Goal: Task Accomplishment & Management: Manage account settings

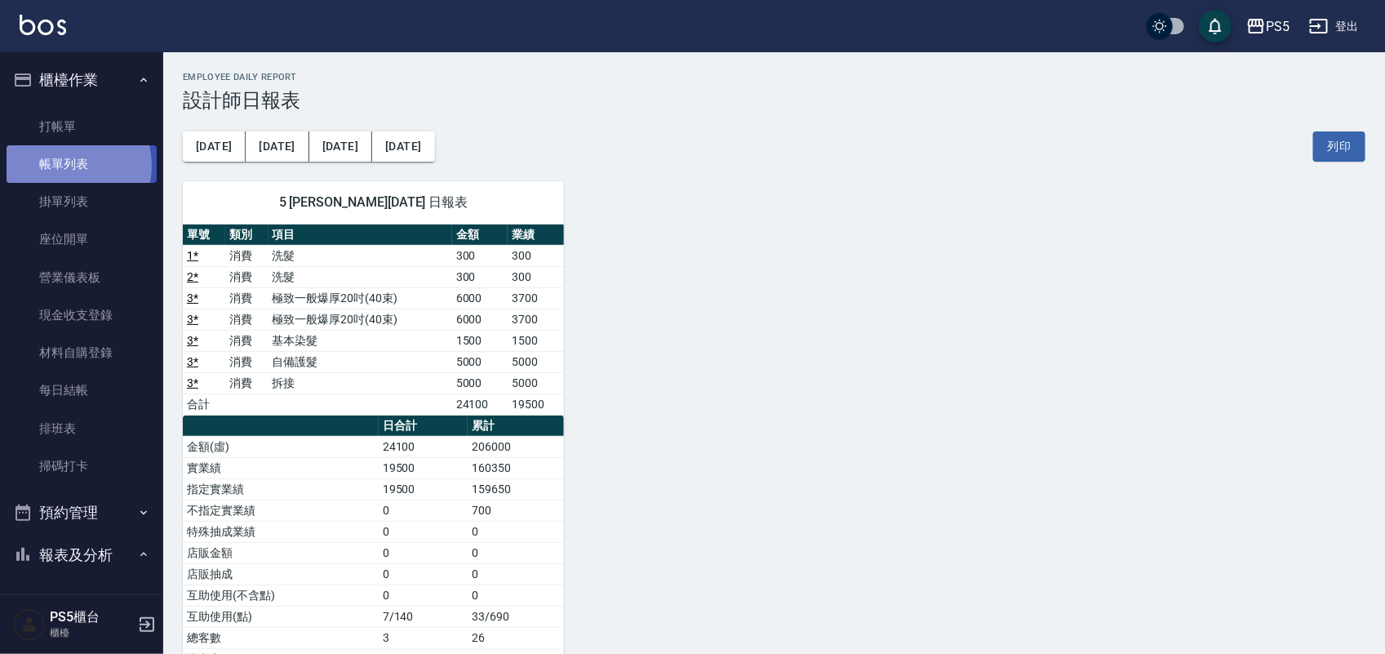
click at [69, 166] on link "帳單列表" at bounding box center [82, 164] width 150 height 38
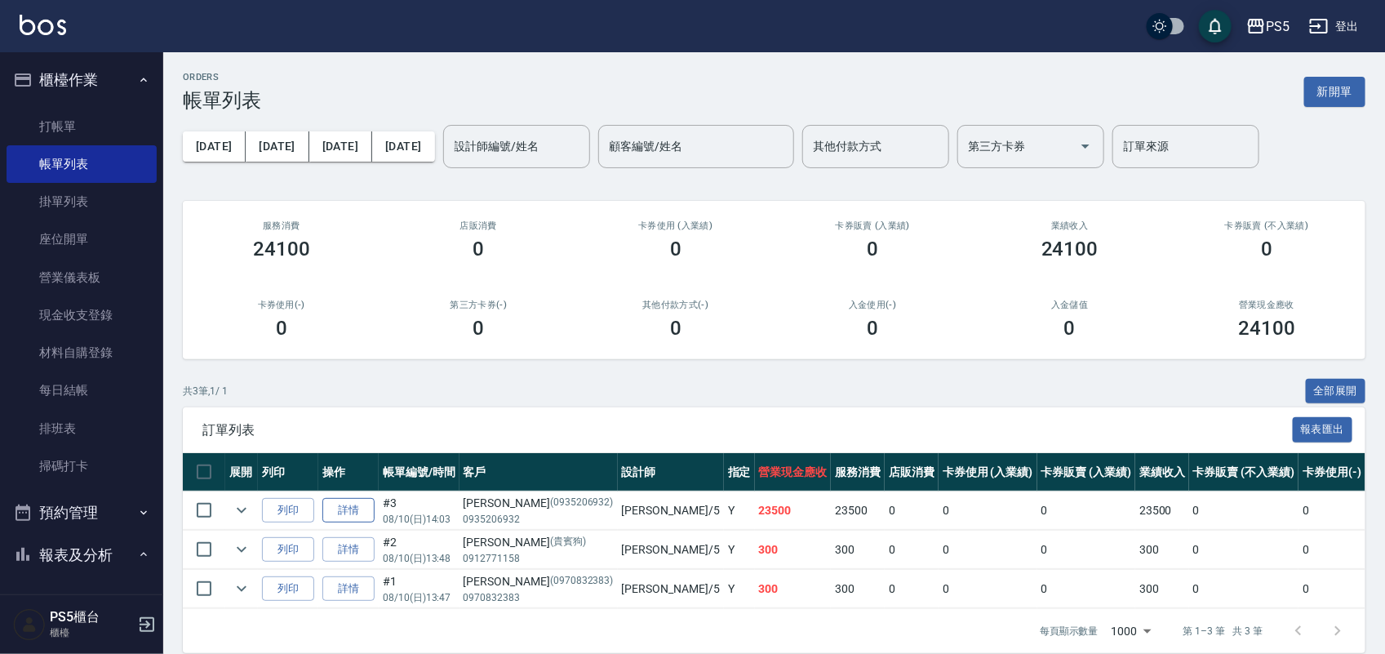
click at [358, 505] on link "詳情" at bounding box center [348, 510] width 52 height 25
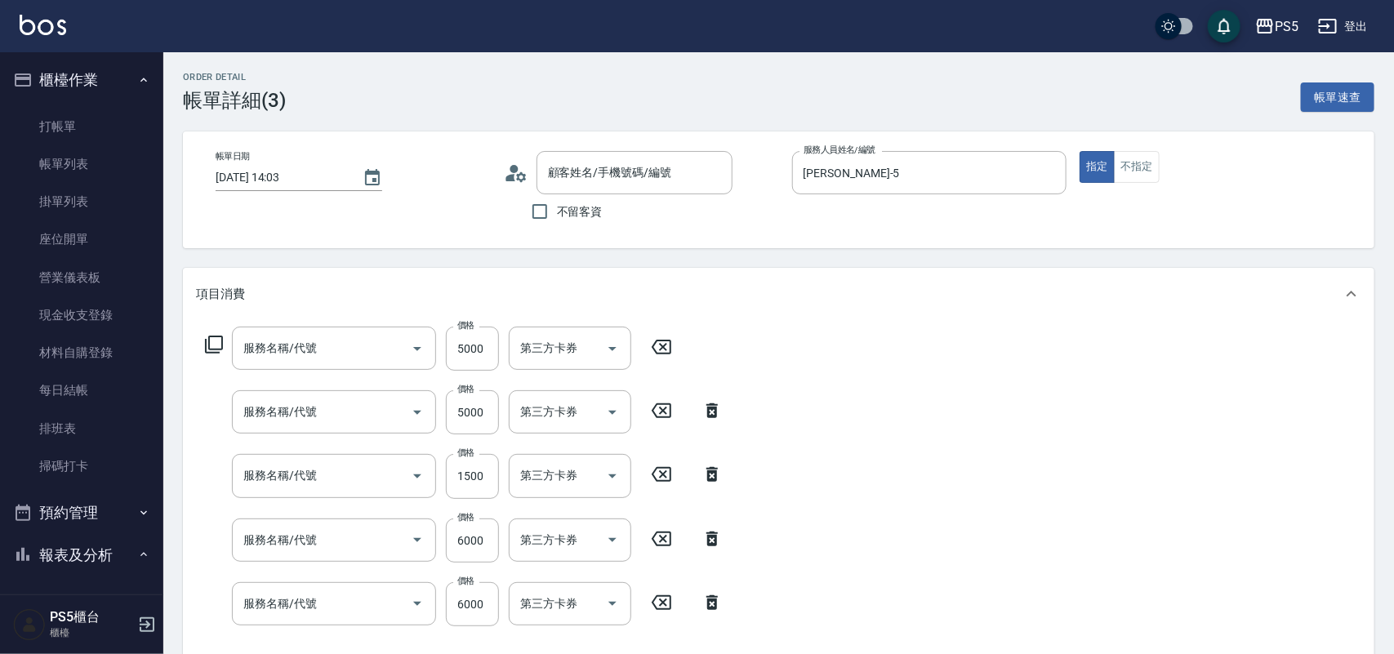
type input "[DATE] 14:03"
type input "[PERSON_NAME]-5"
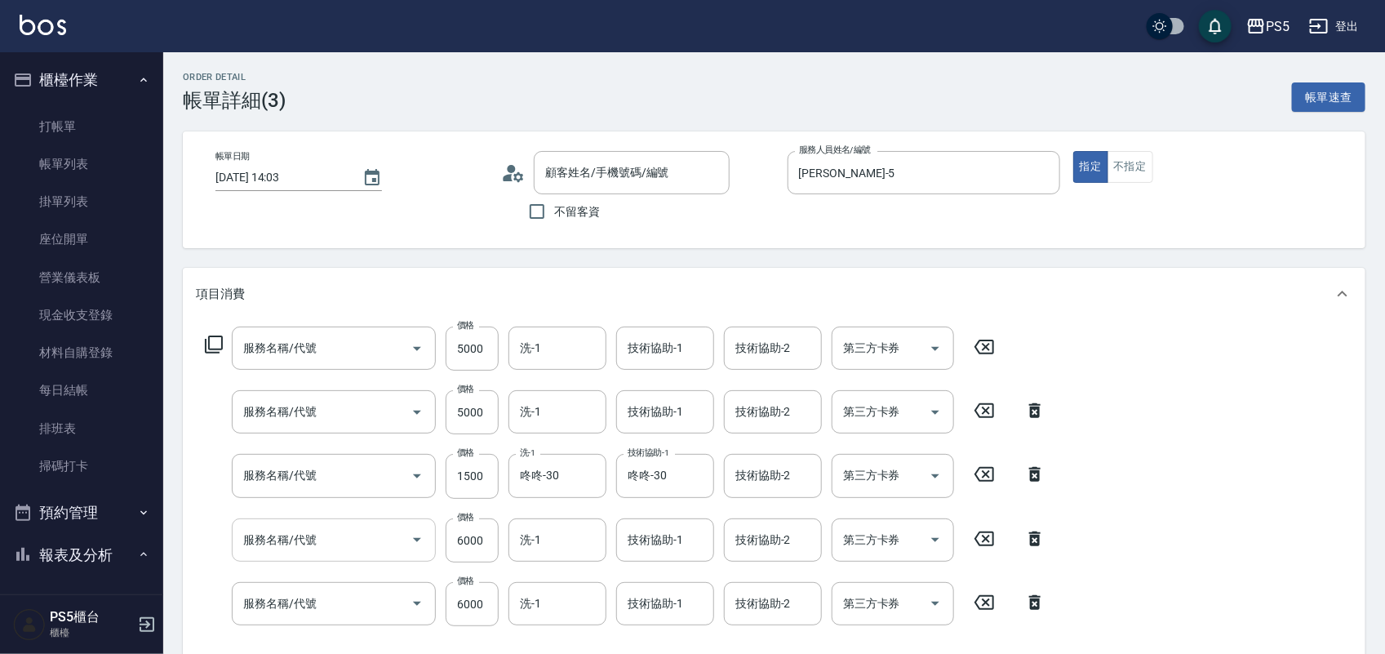
type input "拆接(655)"
type input "自備護髮(501)"
type input "基本染髮(401)"
type input "極致一般爆厚20吋(40束)(G71)"
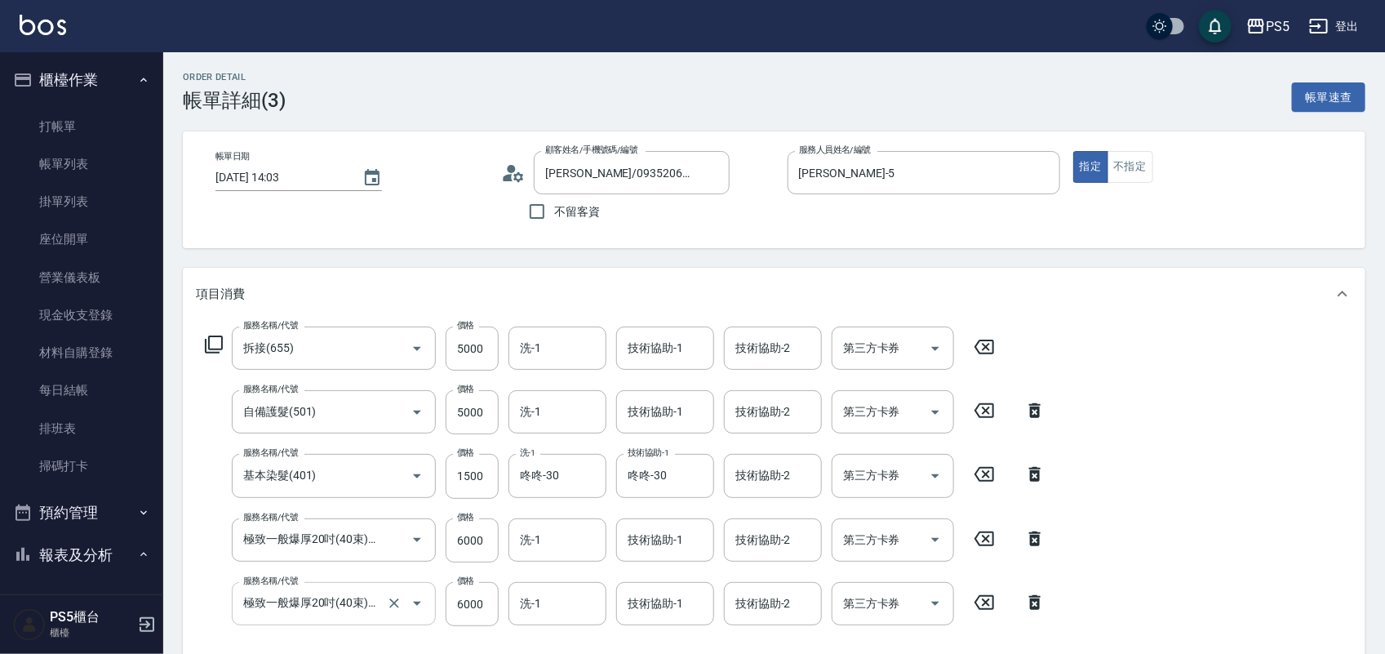
type input "[PERSON_NAME]/0935206932/0935206932"
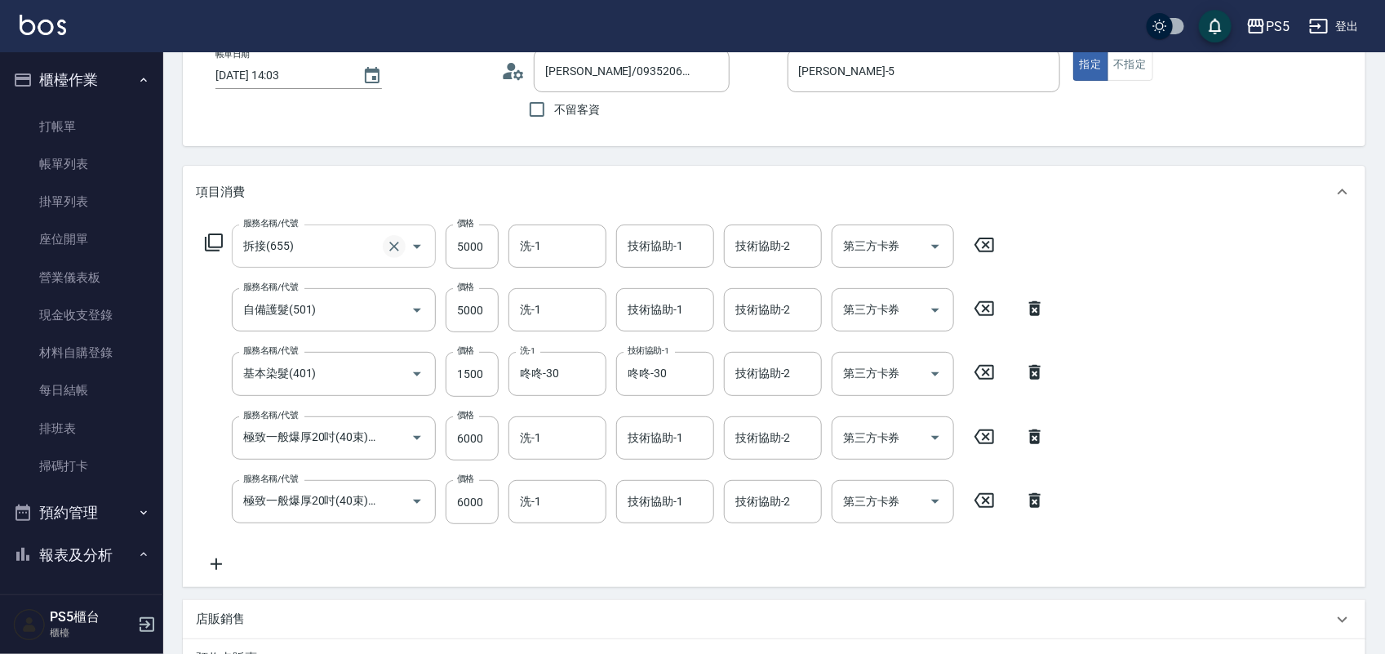
click at [396, 241] on icon "Clear" at bounding box center [394, 246] width 16 height 16
click at [328, 242] on input "服務名稱/代號" at bounding box center [311, 246] width 144 height 29
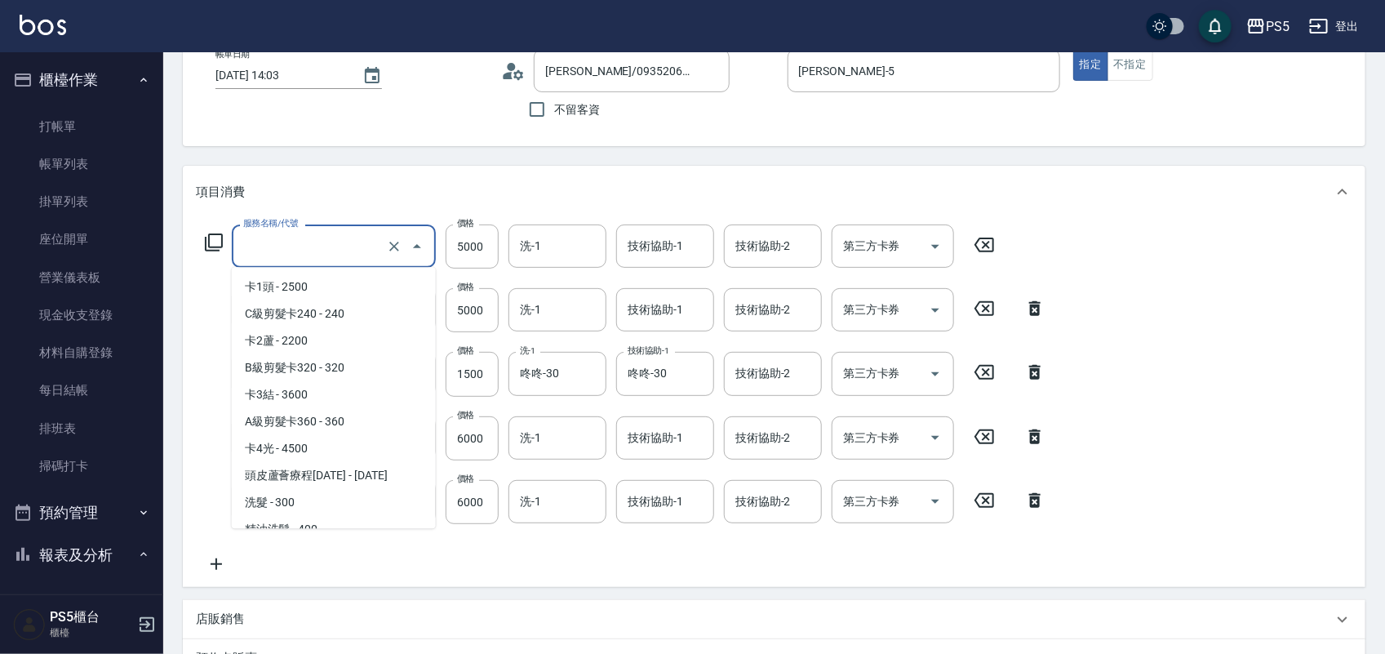
scroll to position [2115, 0]
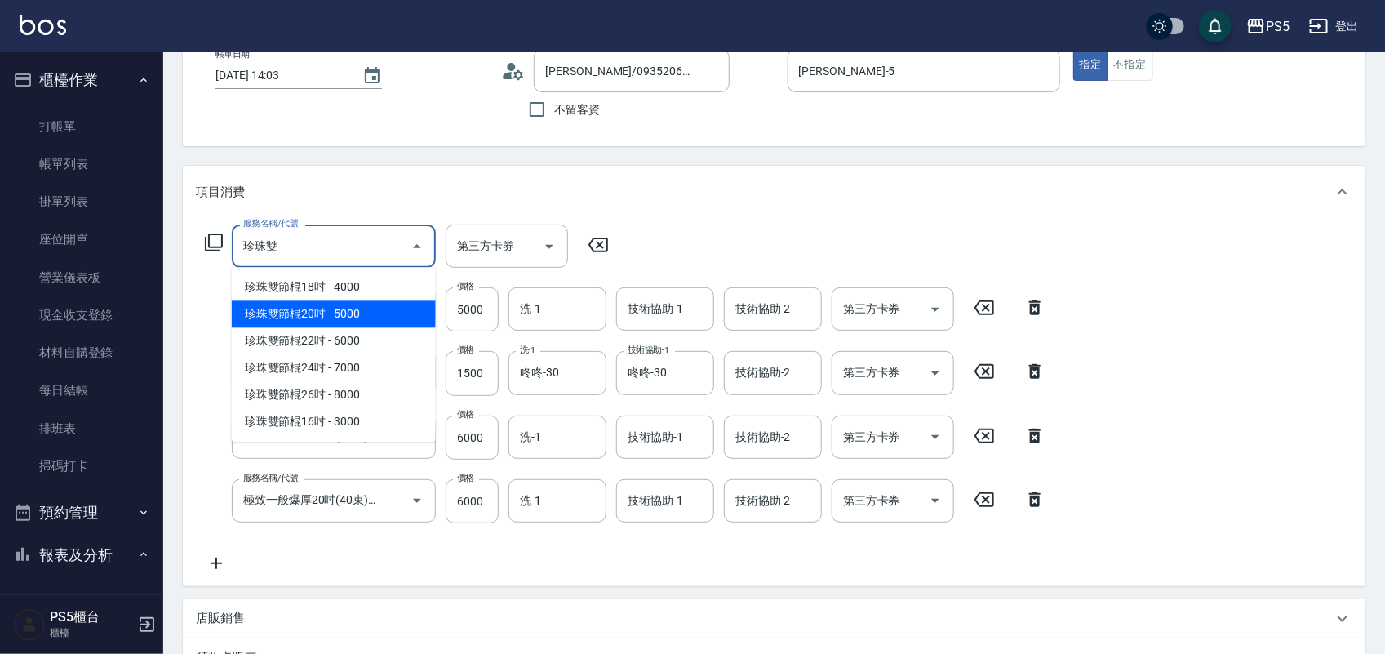
click at [310, 315] on span "珍珠雙節棍20吋 - 5000" at bounding box center [334, 314] width 204 height 27
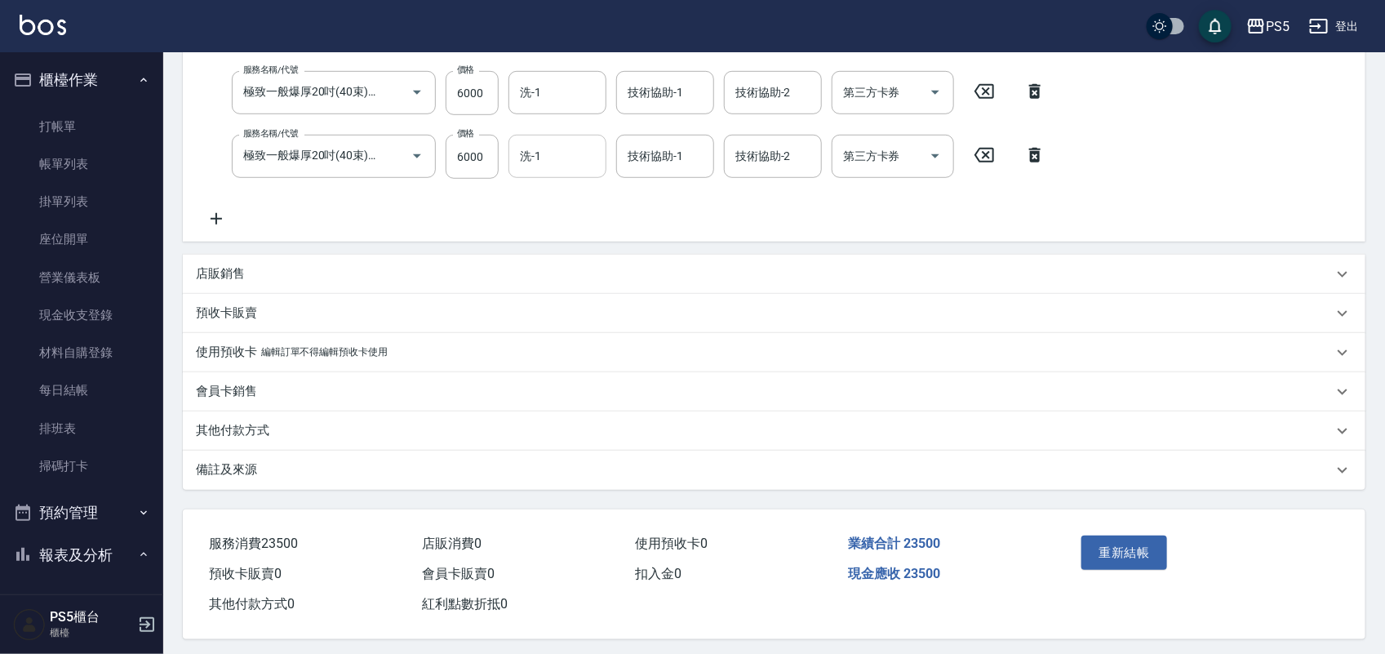
scroll to position [458, 0]
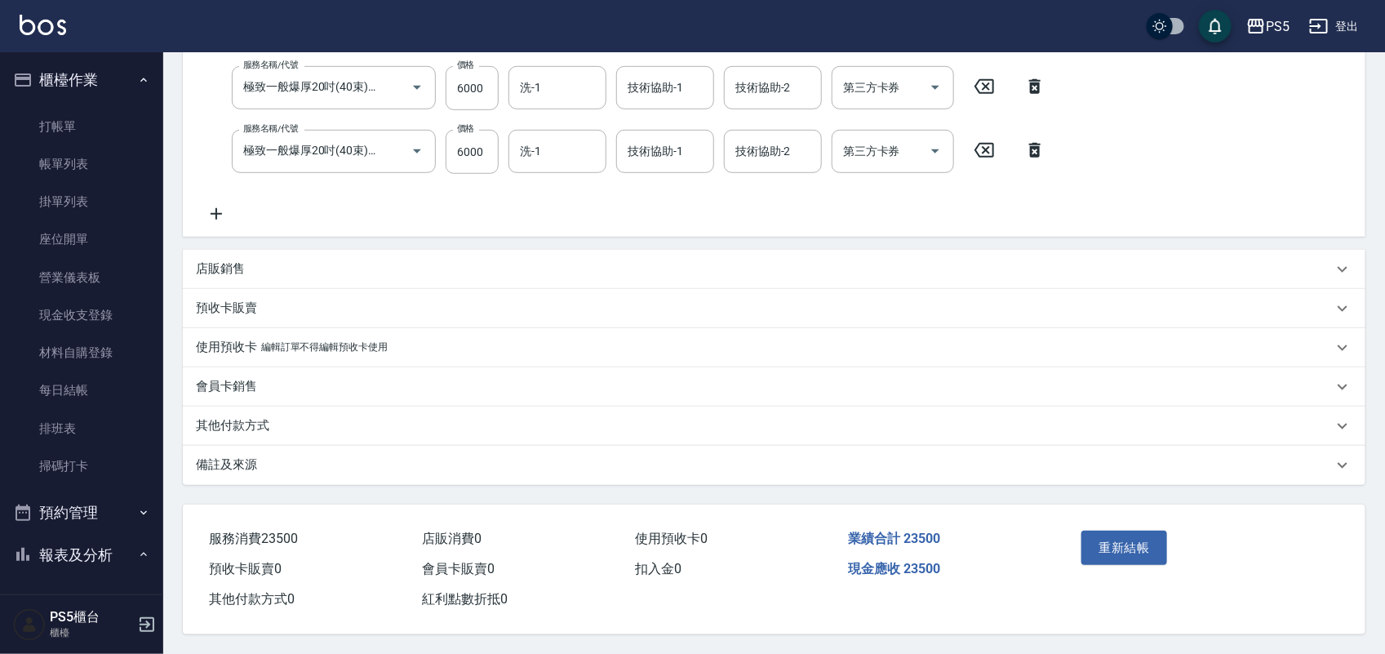
type input "珍珠雙節棍20吋(G48)"
click at [237, 260] on p "店販銷售" at bounding box center [220, 268] width 49 height 17
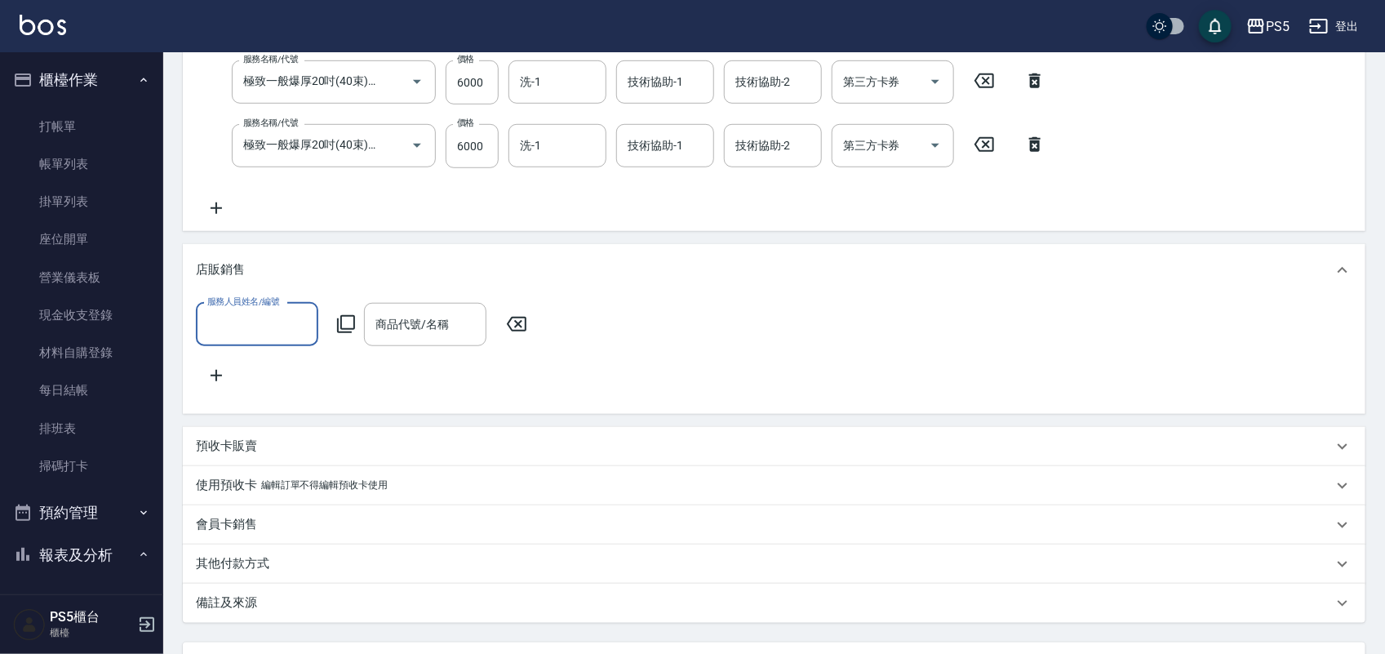
scroll to position [0, 0]
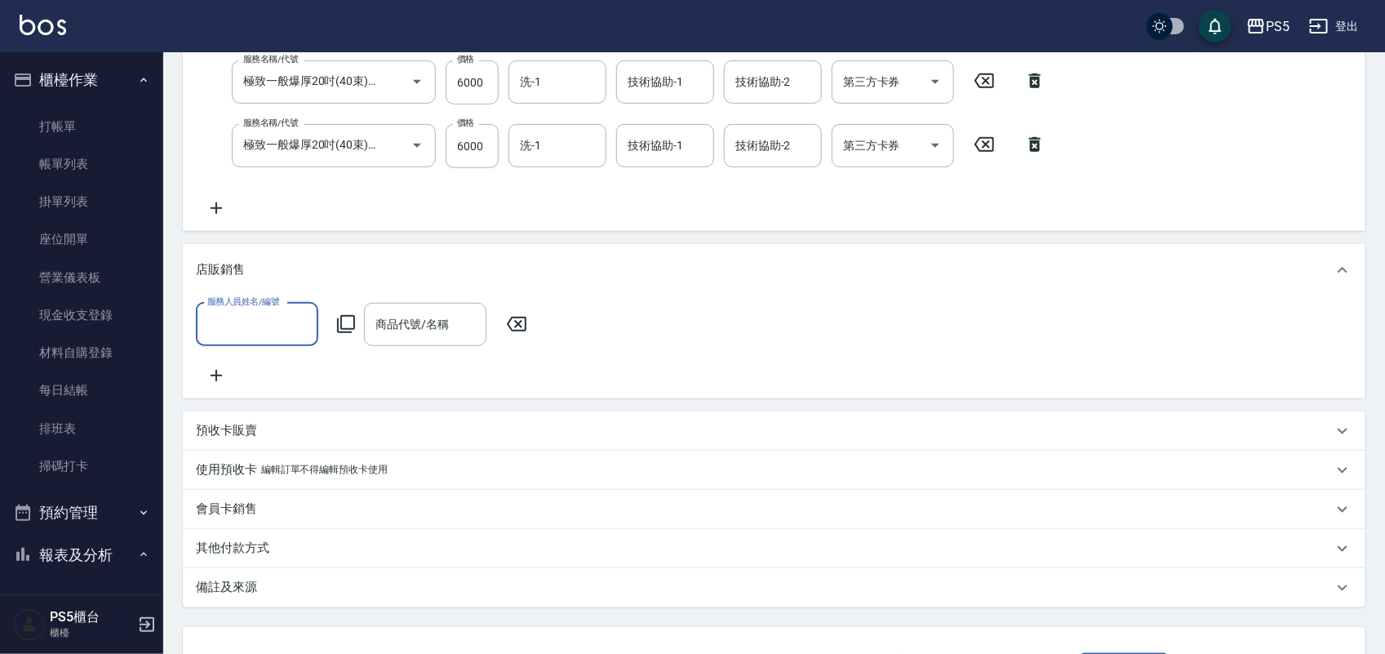
click at [205, 327] on input "服務人員姓名/編號" at bounding box center [257, 324] width 108 height 29
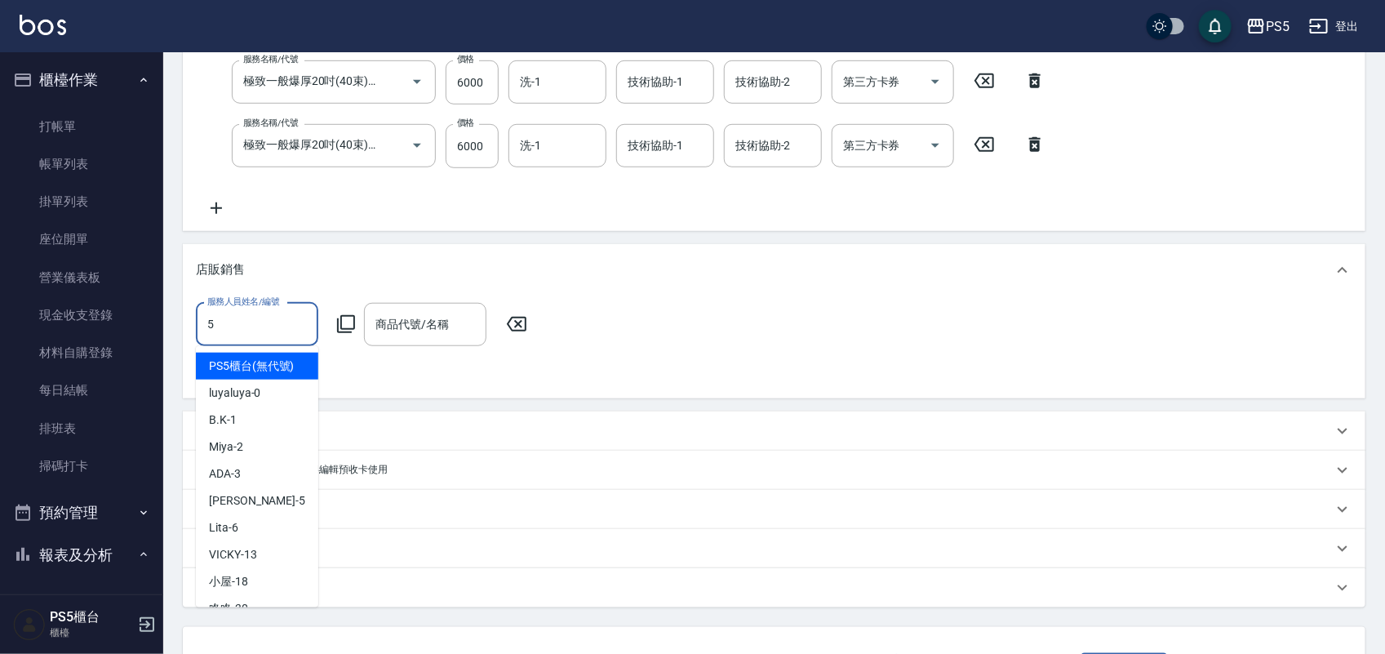
type input "[PERSON_NAME]-5"
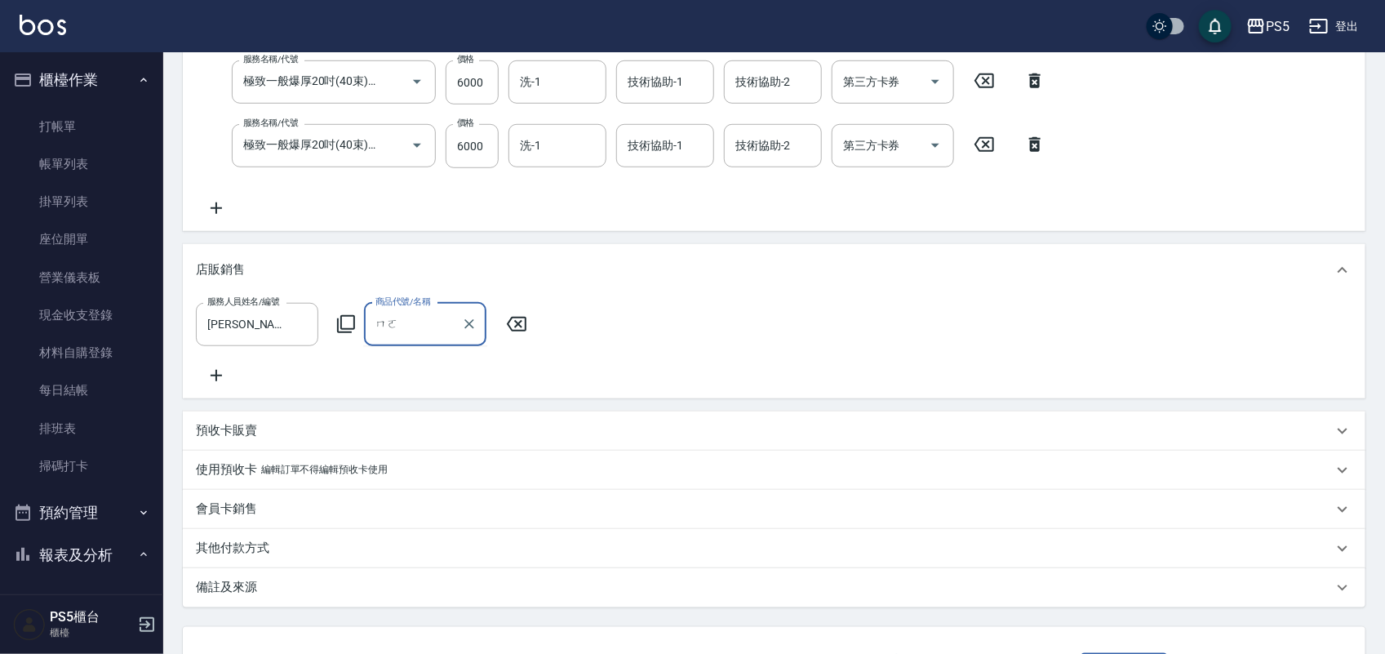
type input "摩"
type input "抹"
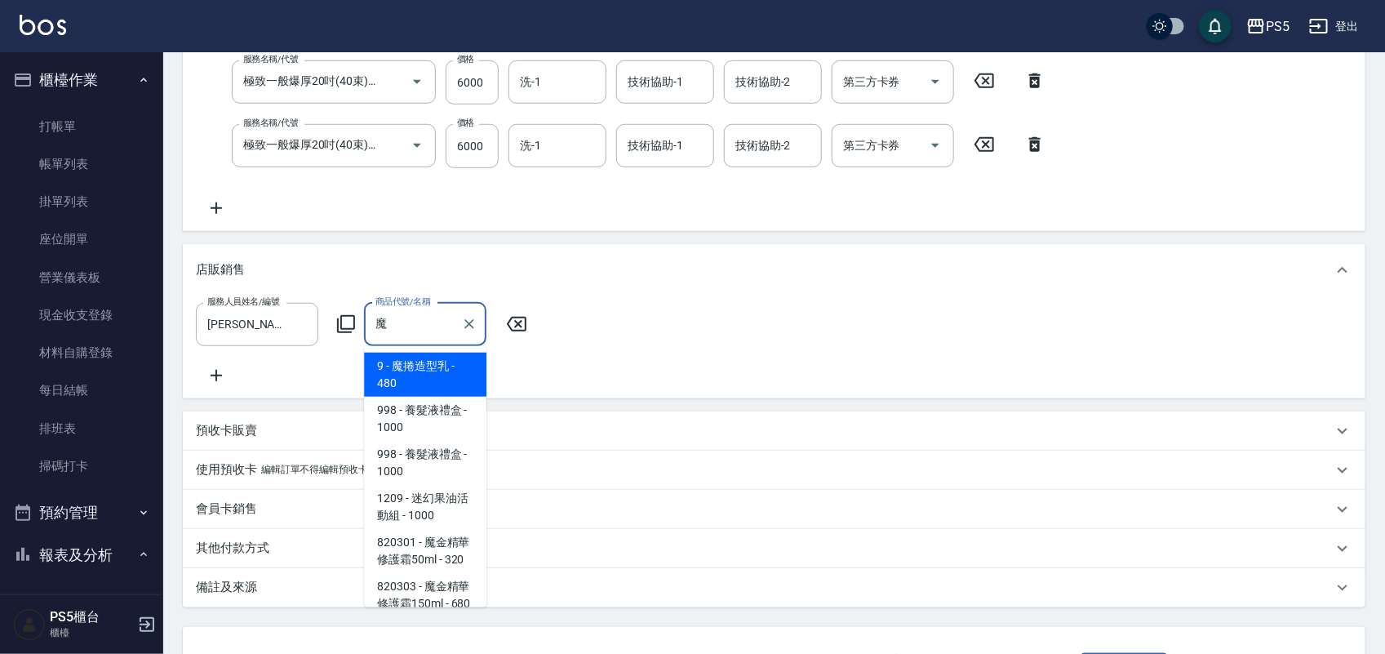
click at [422, 531] on span "820301 - 魔金精華修護霜50ml - 320" at bounding box center [425, 551] width 122 height 44
type input "魔金精華修護霜50ml"
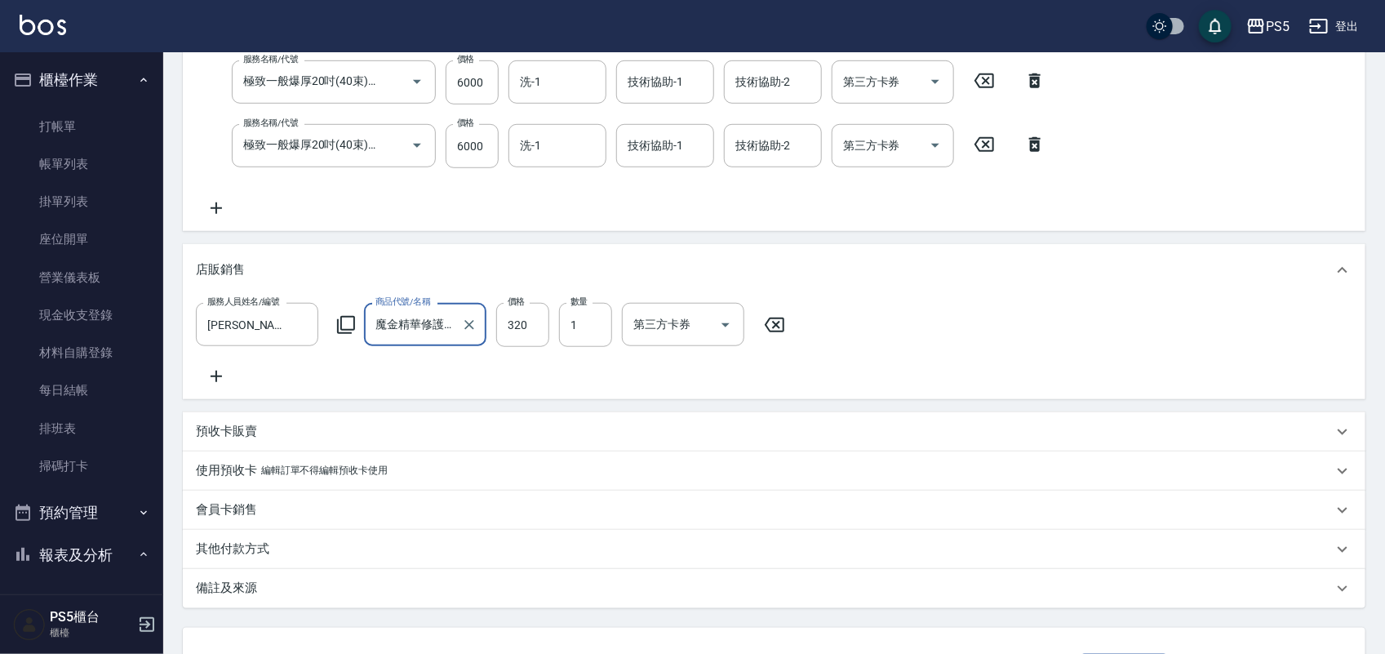
click at [463, 308] on div at bounding box center [468, 324] width 21 height 43
click at [468, 327] on icon "Clear" at bounding box center [469, 325] width 16 height 16
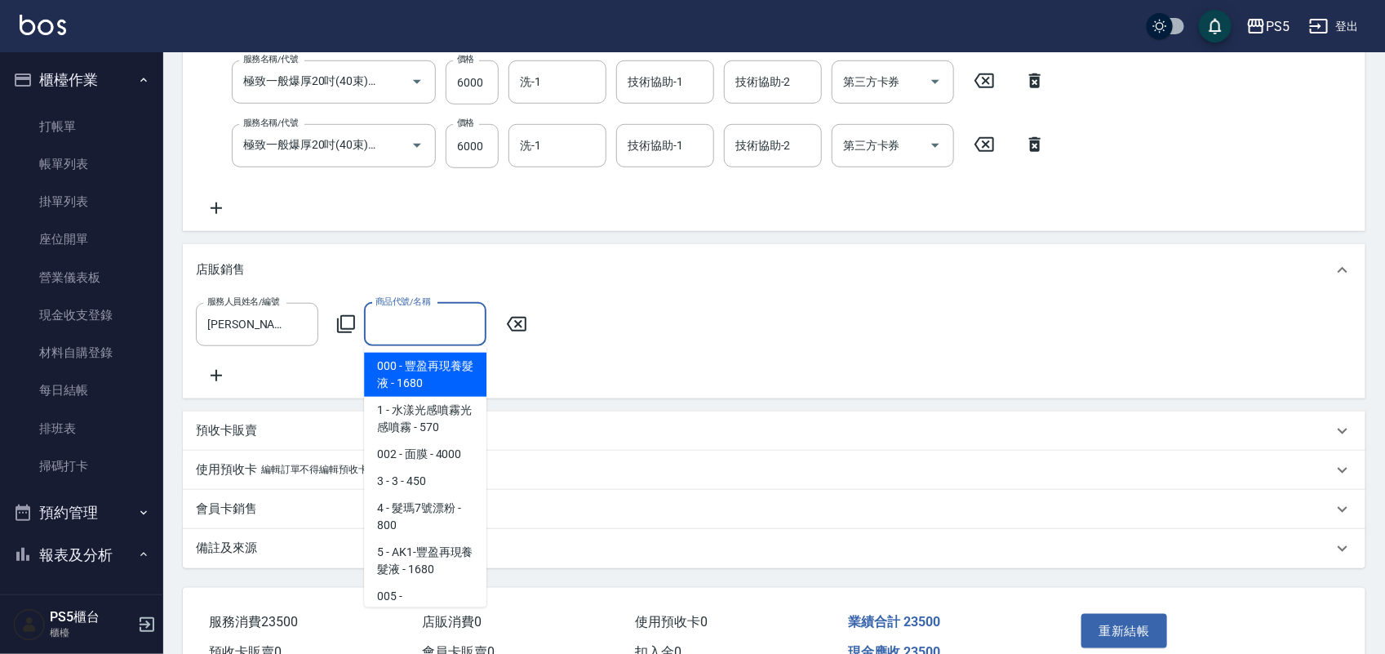
click at [441, 336] on input "商品代號/名稱" at bounding box center [425, 324] width 108 height 29
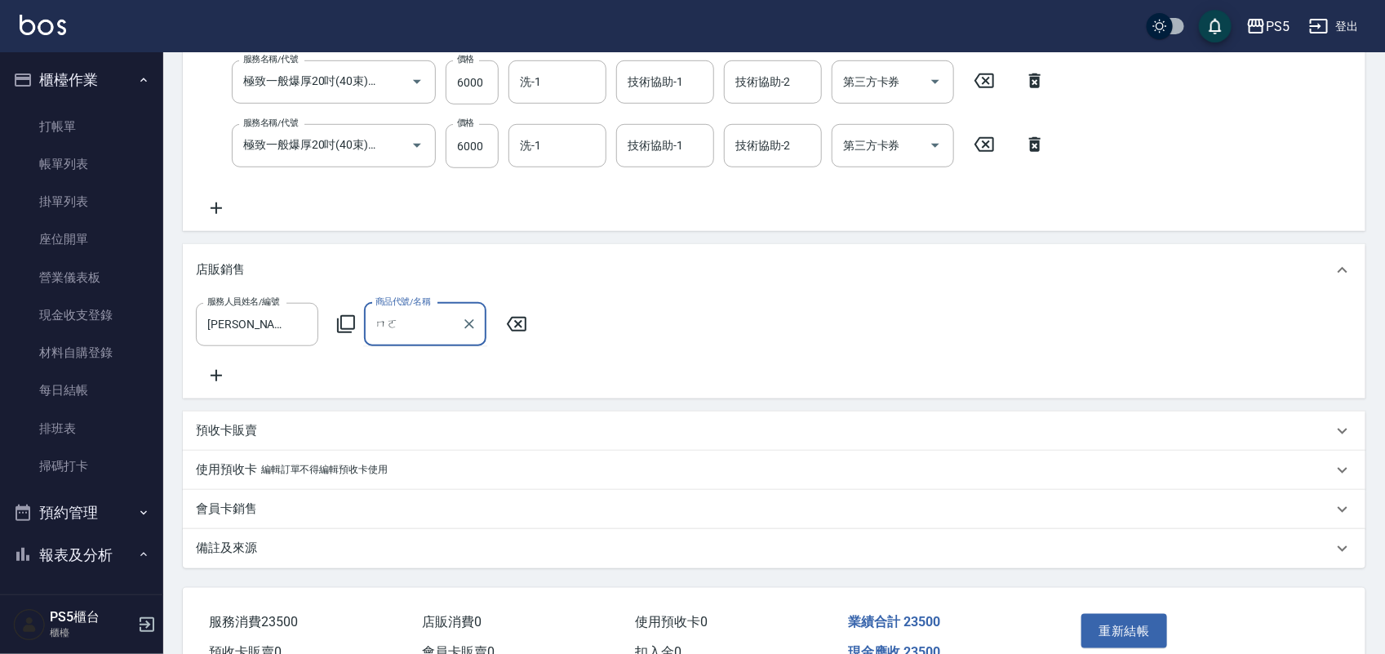
type input "魔"
type input "魔金精華修護霜500ml"
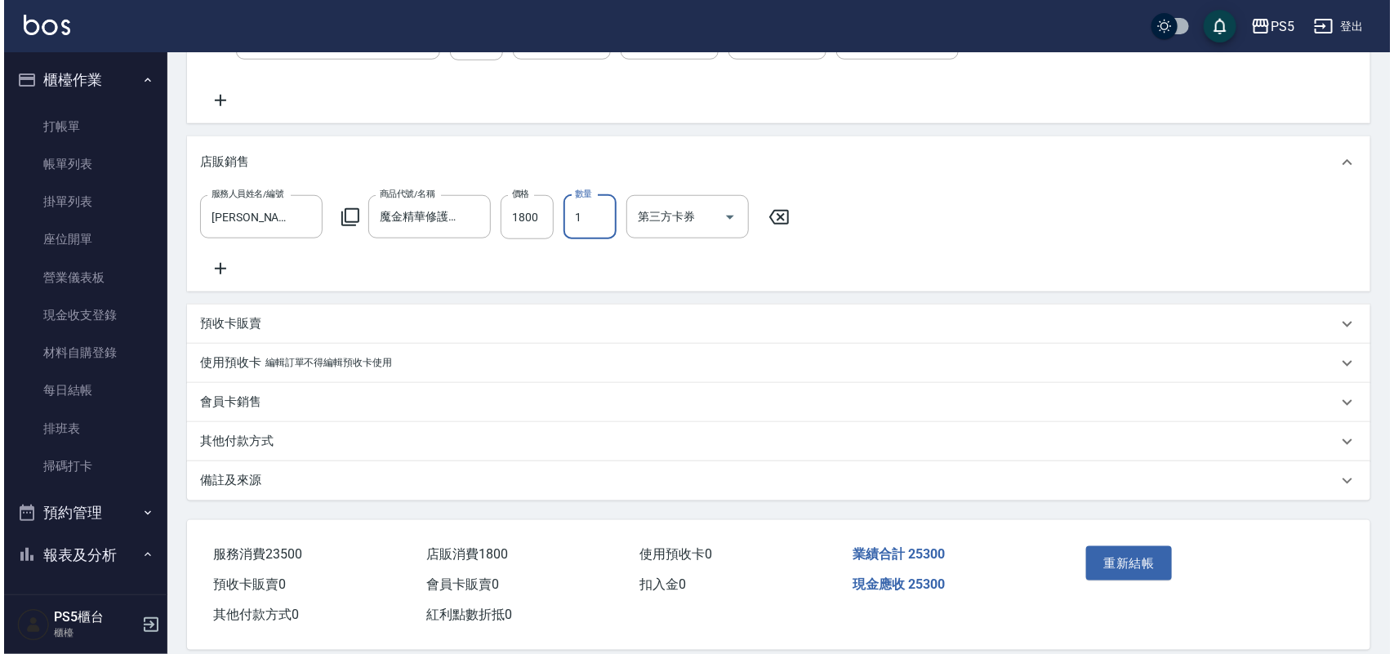
scroll to position [602, 0]
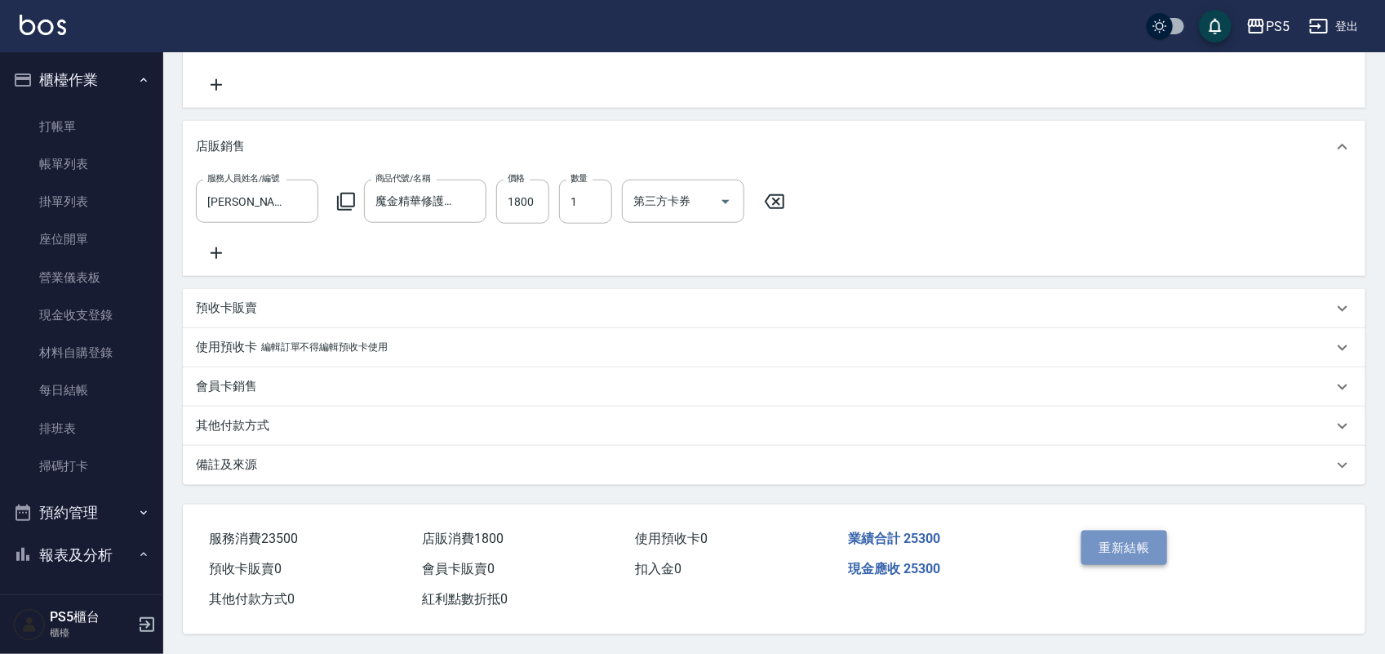
click at [1132, 545] on button "重新結帳" at bounding box center [1125, 548] width 87 height 34
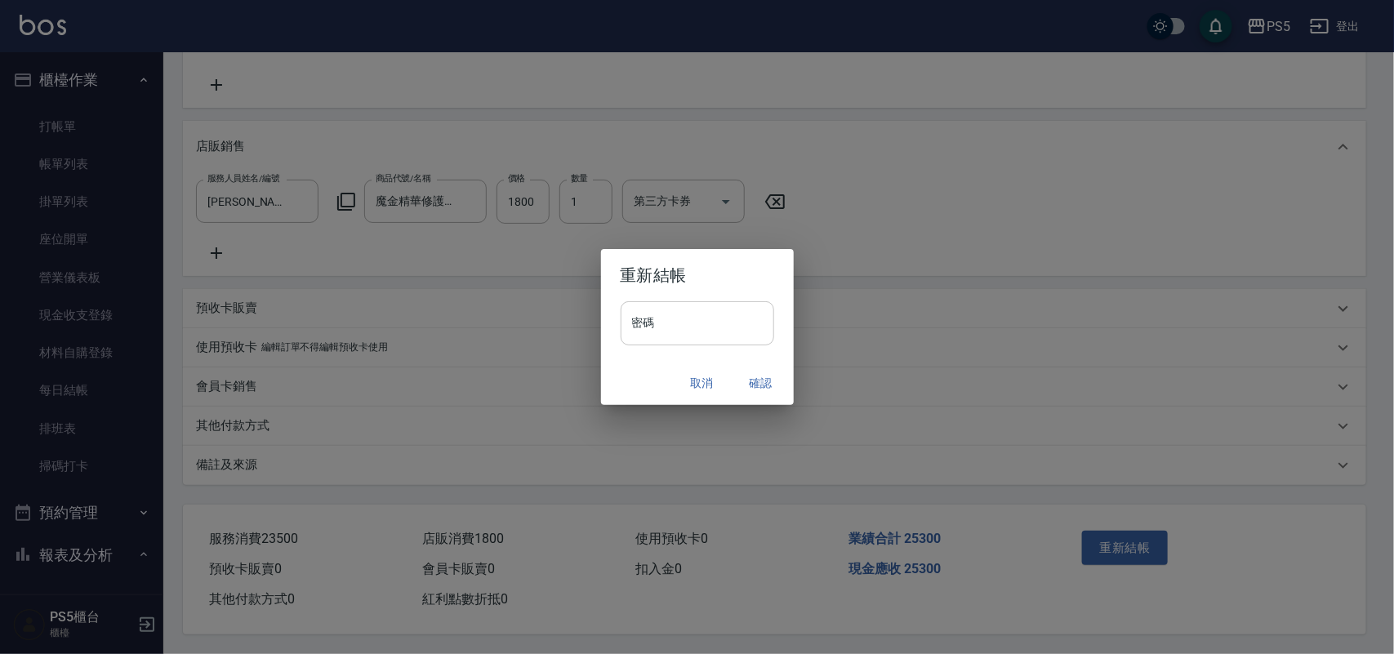
click at [647, 313] on input "密碼" at bounding box center [696, 323] width 153 height 44
type input "****"
click at [767, 376] on button "確認" at bounding box center [761, 383] width 52 height 30
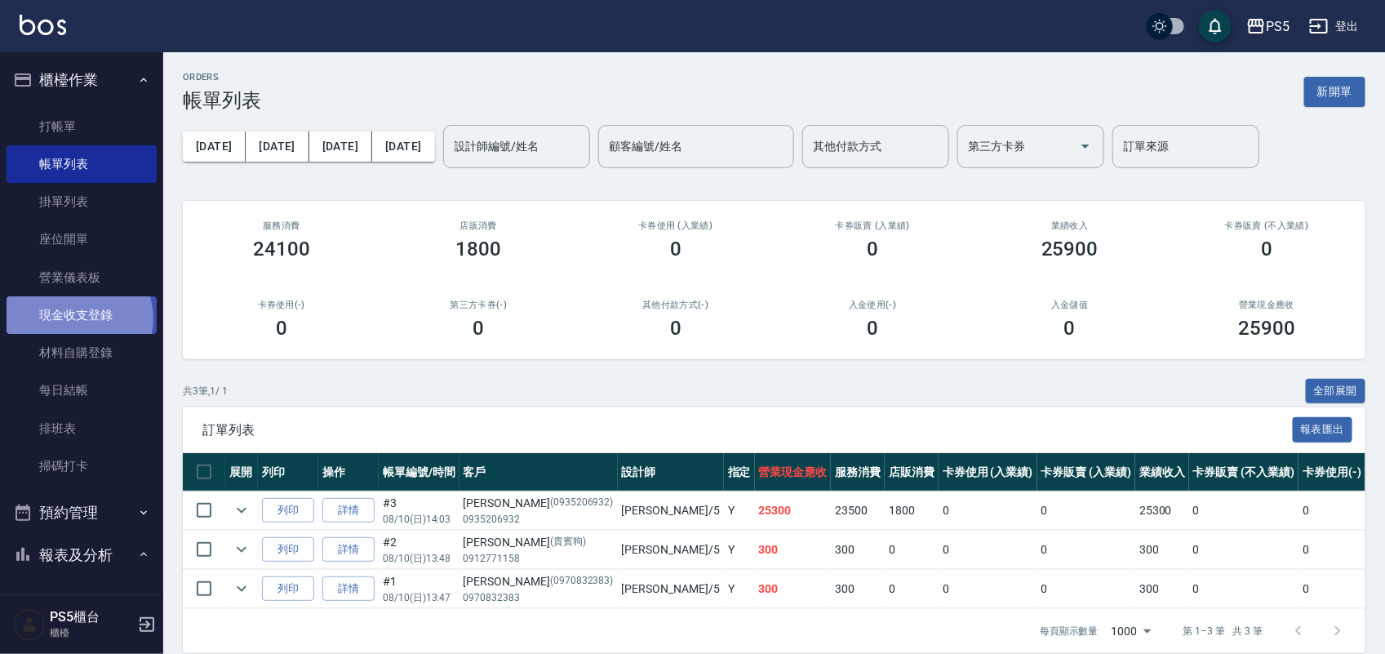
click at [75, 319] on link "現金收支登錄" at bounding box center [82, 315] width 150 height 38
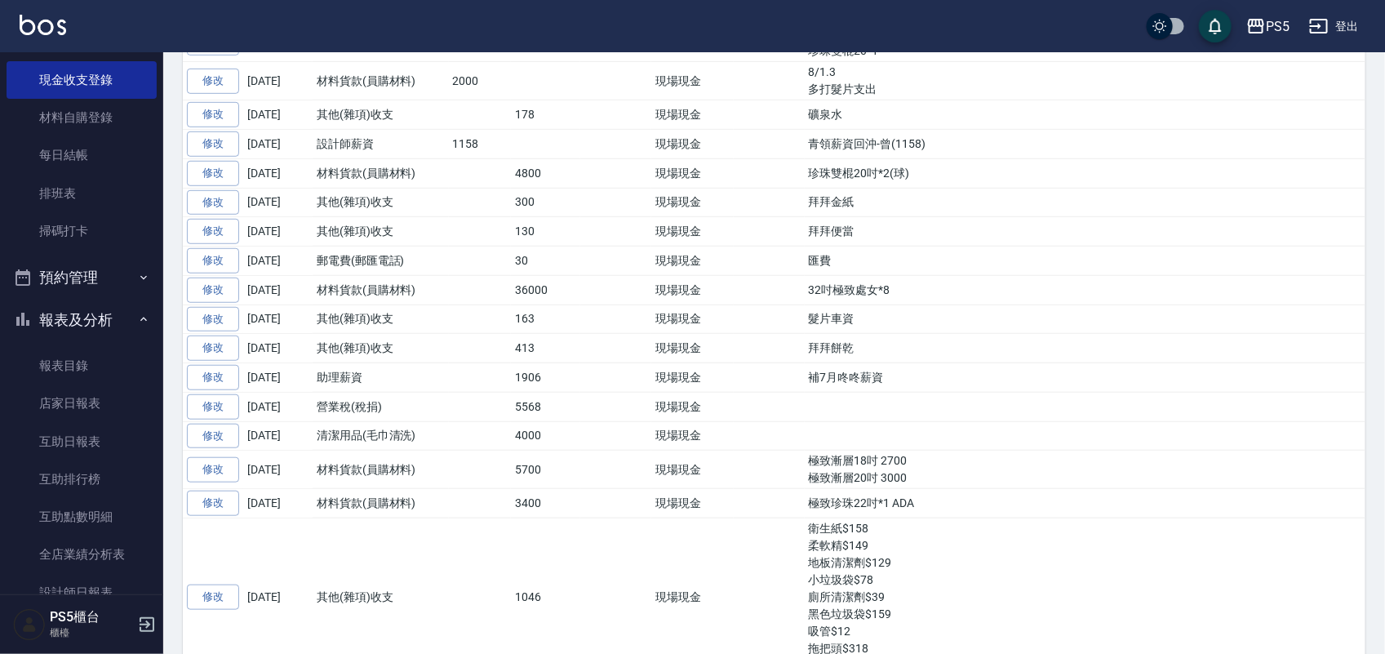
scroll to position [306, 0]
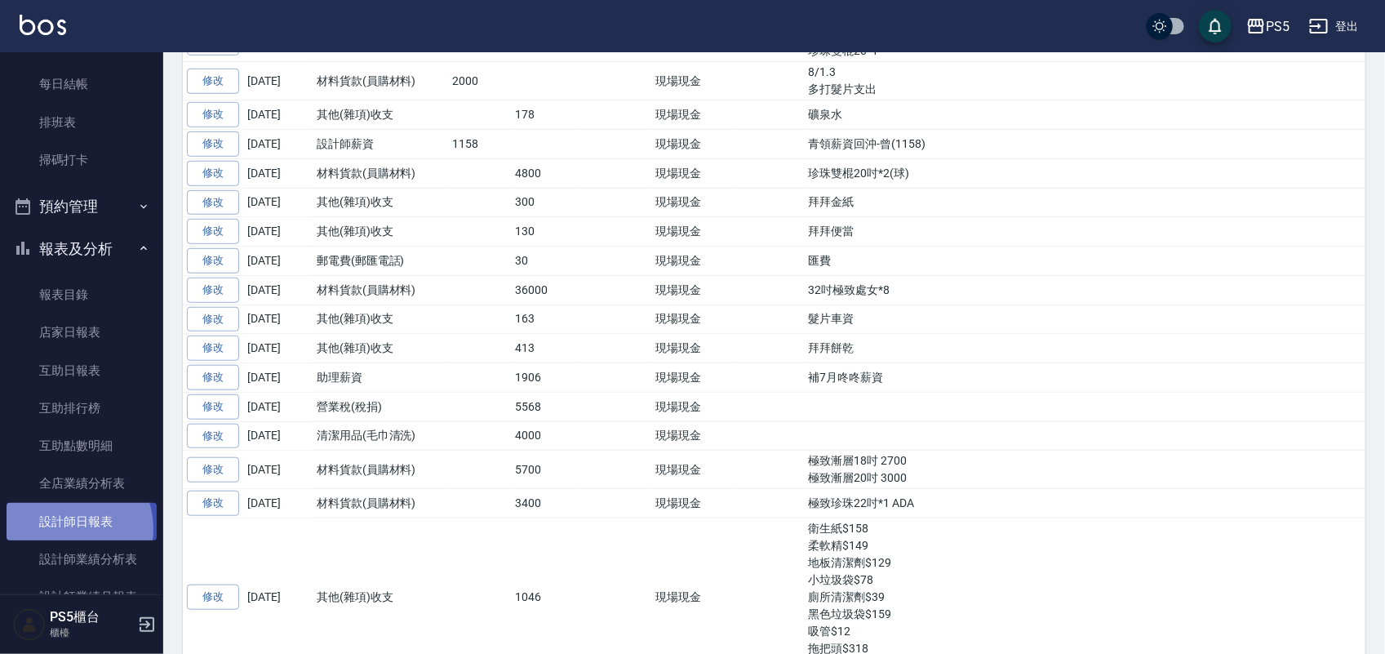
click at [70, 528] on link "設計師日報表" at bounding box center [82, 522] width 150 height 38
